Goal: Task Accomplishment & Management: Use online tool/utility

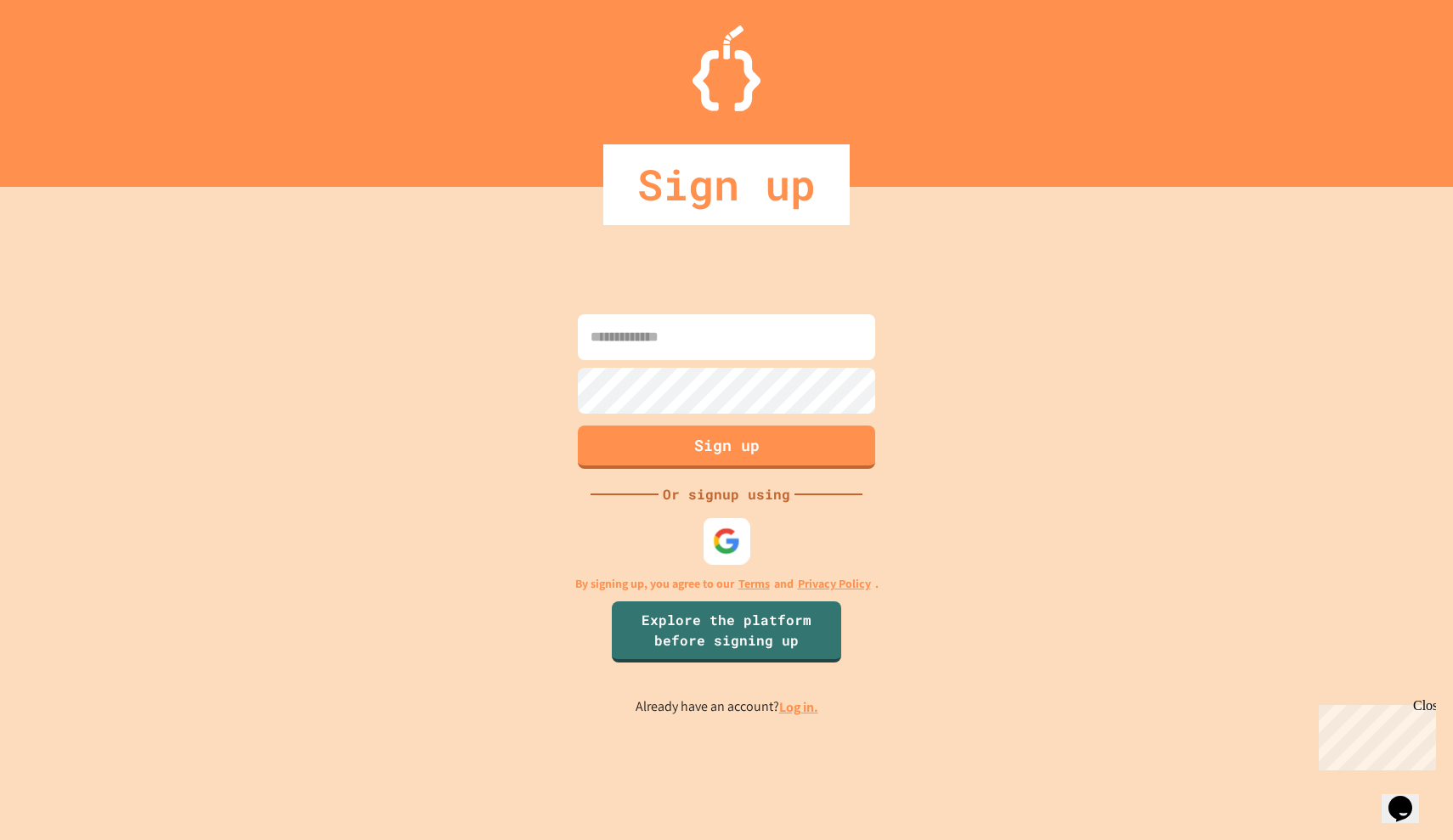
click at [726, 543] on img at bounding box center [727, 540] width 28 height 28
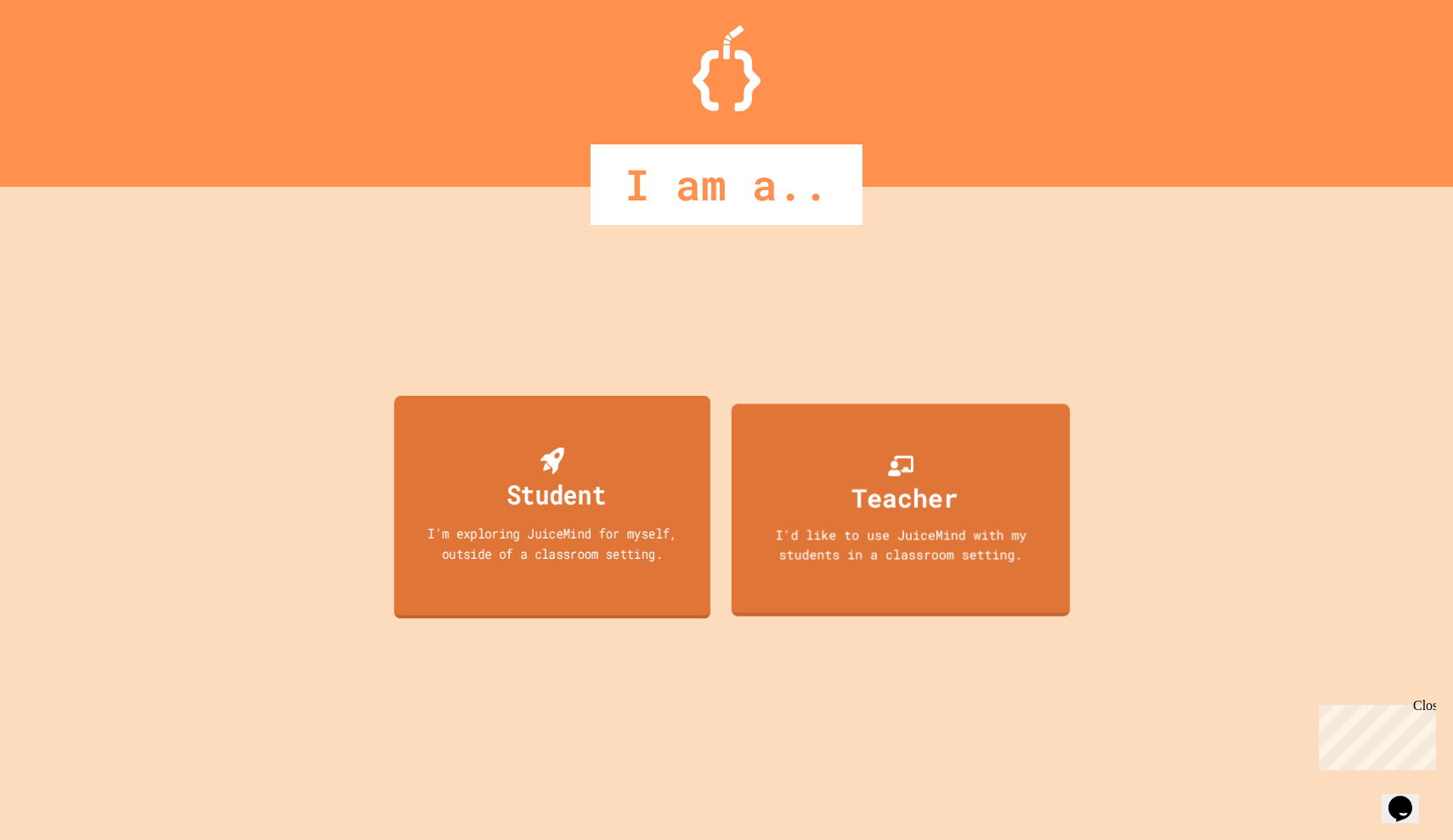
click at [676, 542] on div "I'm exploring JuiceMind for myself, outside of a classroom setting." at bounding box center [551, 543] width 284 height 40
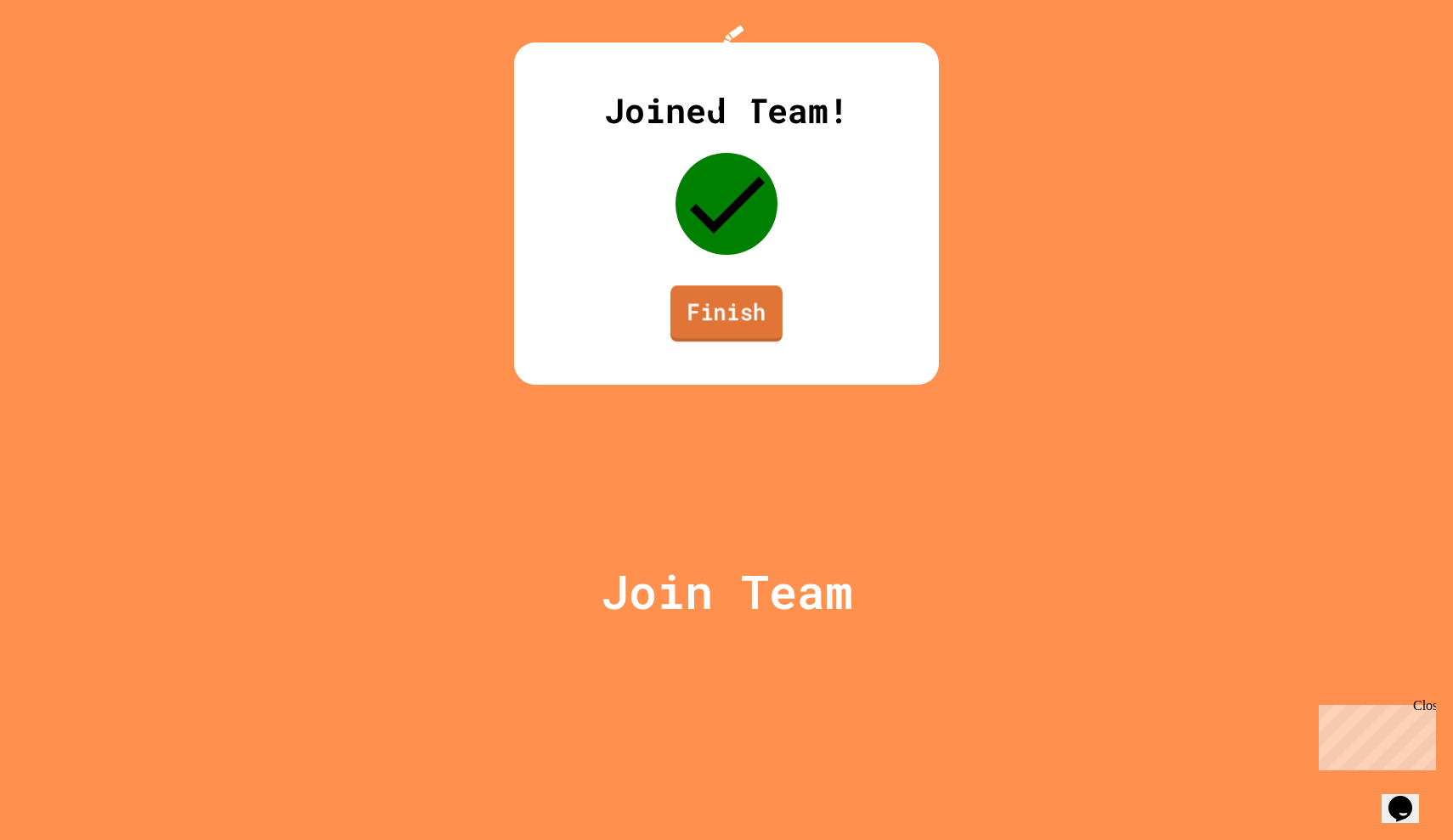
click at [723, 341] on link "Finish" at bounding box center [726, 313] width 112 height 56
